Goal: Information Seeking & Learning: Check status

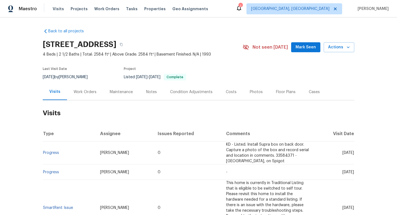
click at [44, 77] on span "[DATE]" at bounding box center [49, 77] width 12 height 4
copy div "[DATE] by [PERSON_NAME]"
click at [78, 93] on div "Work Orders" at bounding box center [85, 92] width 23 height 6
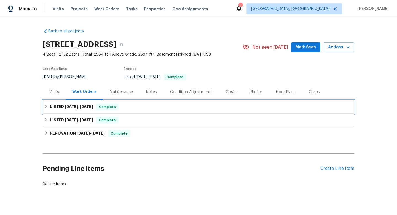
click at [81, 103] on h6 "LISTED [DATE] - [DATE]" at bounding box center [71, 106] width 43 height 7
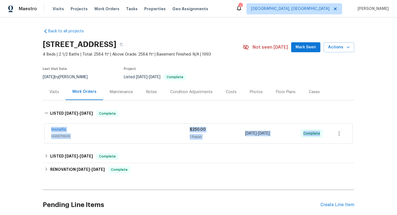
drag, startPoint x: 47, startPoint y: 129, endPoint x: 349, endPoint y: 145, distance: 302.5
click at [350, 146] on div "Back to all projects [STREET_ADDRESS] 4 Beds | 2 1/2 Baths | Total: 2584 ft² | …" at bounding box center [199, 125] width 312 height 203
copy div "Instafix HANDYMAN $250.00 1 Repair [DATE] - [DATE] Complete LISTED [DATE] - [DA…"
click at [114, 141] on div "Instafix HANDYMAN $250.00 1 Repair [DATE] - [DATE] Complete" at bounding box center [199, 133] width 308 height 20
click at [120, 130] on div "Instafix" at bounding box center [120, 130] width 139 height 7
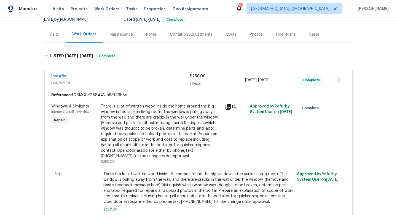
scroll to position [107, 0]
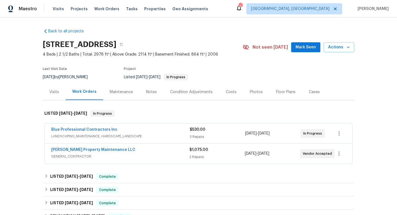
click at [151, 129] on div "Blue Professional Contractors Inc" at bounding box center [120, 130] width 139 height 7
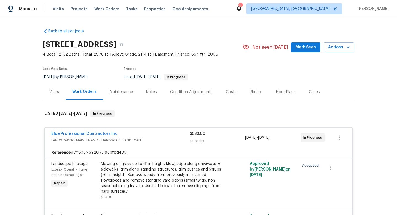
click at [55, 89] on div "Visits" at bounding box center [54, 92] width 10 height 6
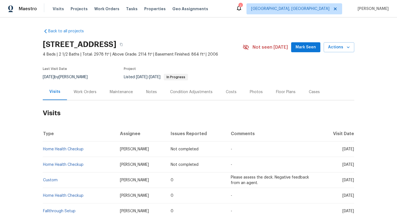
click at [89, 92] on div "Work Orders" at bounding box center [85, 92] width 23 height 6
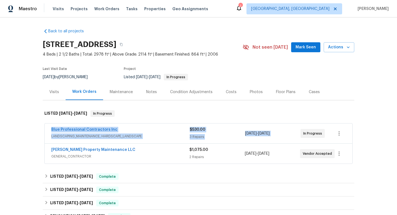
drag, startPoint x: 44, startPoint y: 128, endPoint x: 331, endPoint y: 129, distance: 286.7
click at [331, 129] on div "Blue Professional Contractors Inc LANDSCAPING_MAINTENANCE, HARDSCAPE_LANDSCAPE …" at bounding box center [199, 143] width 312 height 43
copy div "Blue Professional Contractors Inc LANDSCAPING_MAINTENANCE, HARDSCAPE_LANDSCAPE …"
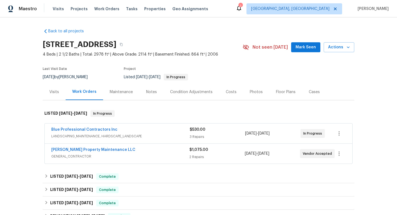
click at [17, 164] on div "Back to all projects [STREET_ADDRESS] 4 Beds | 2 1/2 Baths | Total: 2978 ft² | …" at bounding box center [198, 115] width 397 height 197
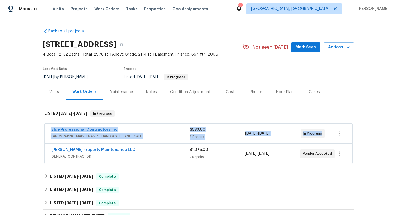
drag, startPoint x: 41, startPoint y: 129, endPoint x: 358, endPoint y: 130, distance: 317.6
click at [358, 130] on div "Back to all projects [STREET_ADDRESS] 4 Beds | 2 1/2 Baths | Total: 2978 ft² | …" at bounding box center [198, 115] width 397 height 197
copy div "Blue Professional Contractors Inc LANDSCAPING_MAINTENANCE, HARDSCAPE_LANDSCAPE …"
click at [73, 75] on div "[DATE] by [PERSON_NAME]" at bounding box center [69, 77] width 52 height 7
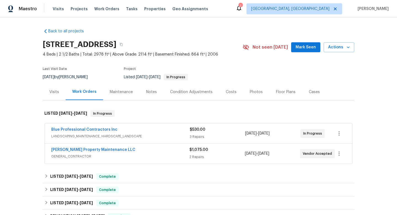
click at [73, 75] on div "[DATE] by [PERSON_NAME]" at bounding box center [69, 77] width 52 height 7
copy div "[DATE] by [PERSON_NAME]"
